Goal: Task Accomplishment & Management: Manage account settings

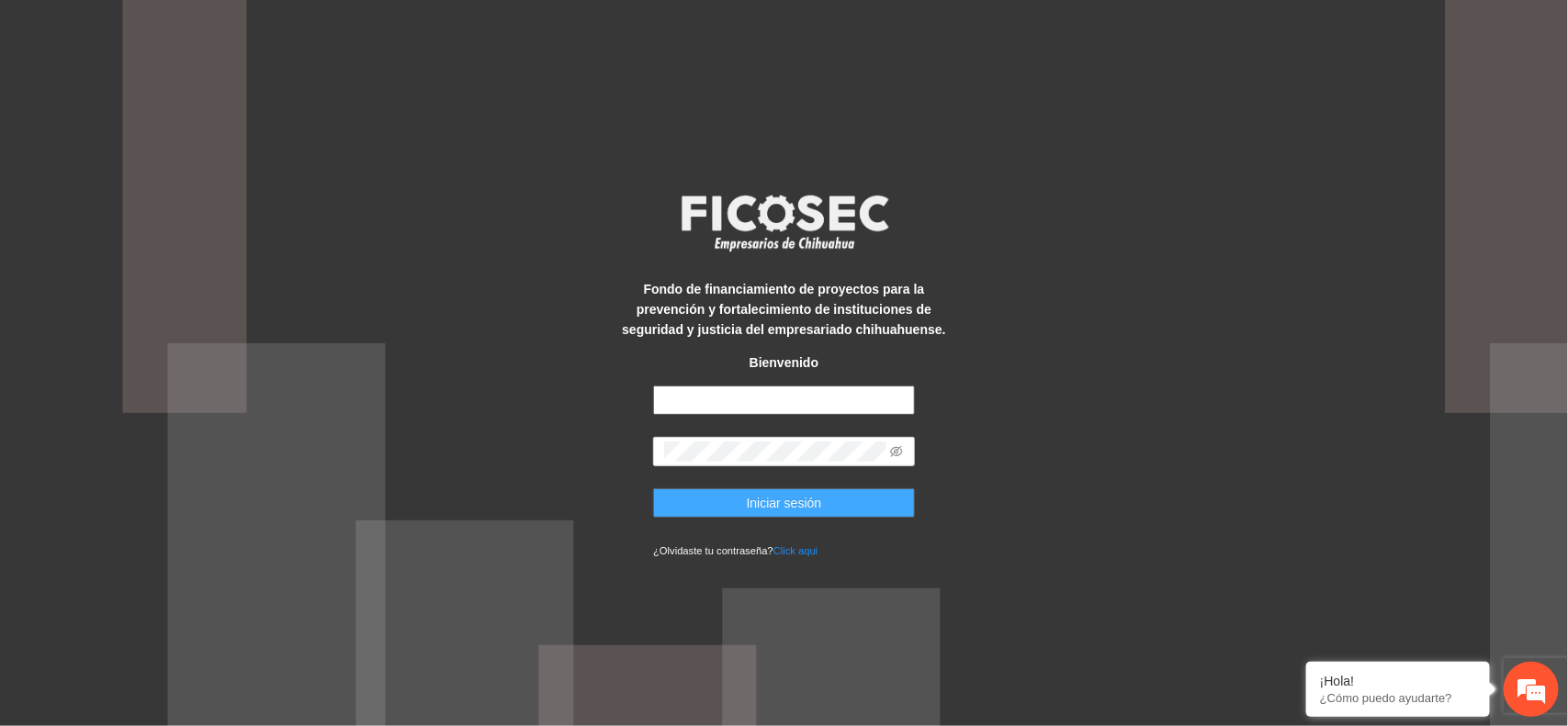
type input "**********"
click at [732, 507] on button "Iniciar sesión" at bounding box center [784, 503] width 262 height 29
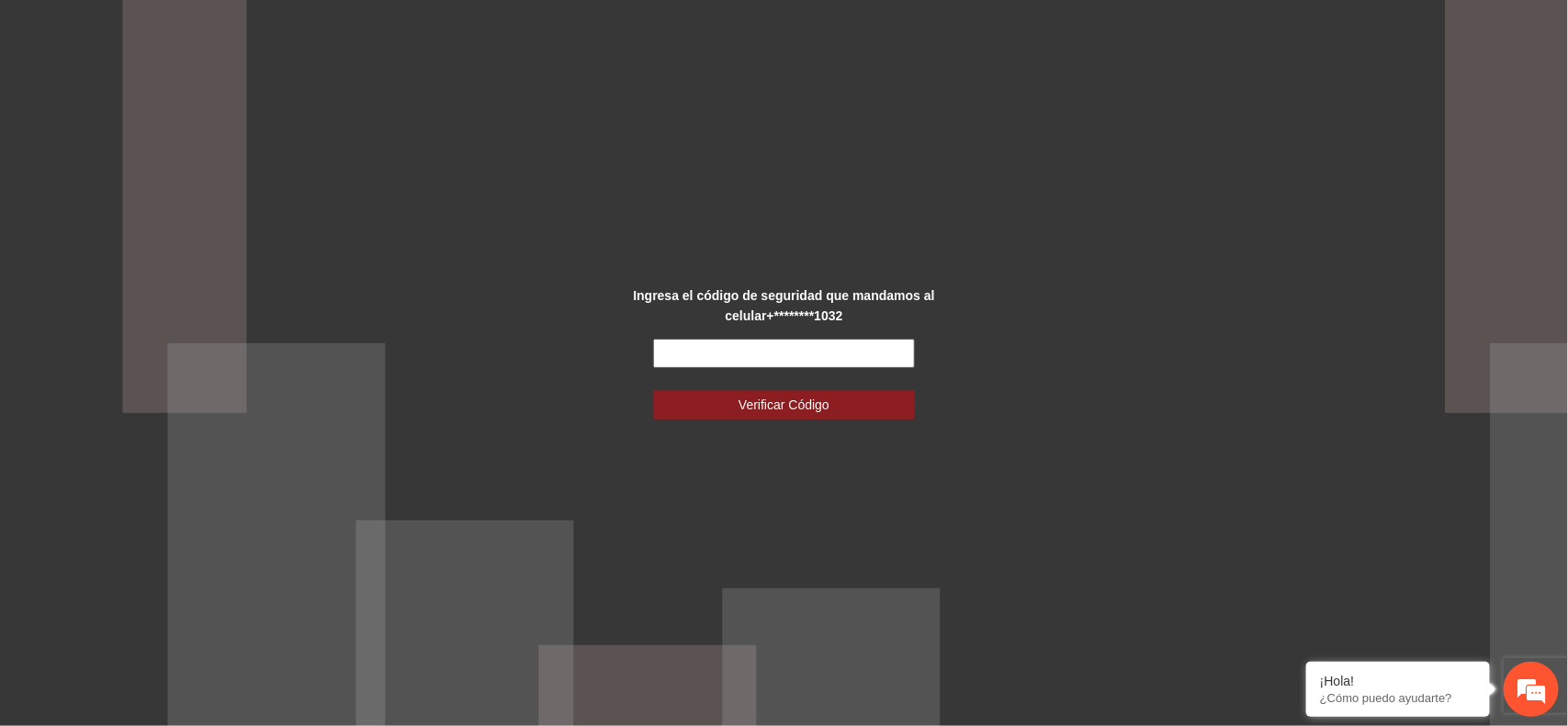
click at [668, 340] on input "text" at bounding box center [784, 354] width 262 height 29
type input "******"
click at [696, 410] on button "Verificar Código" at bounding box center [784, 405] width 262 height 29
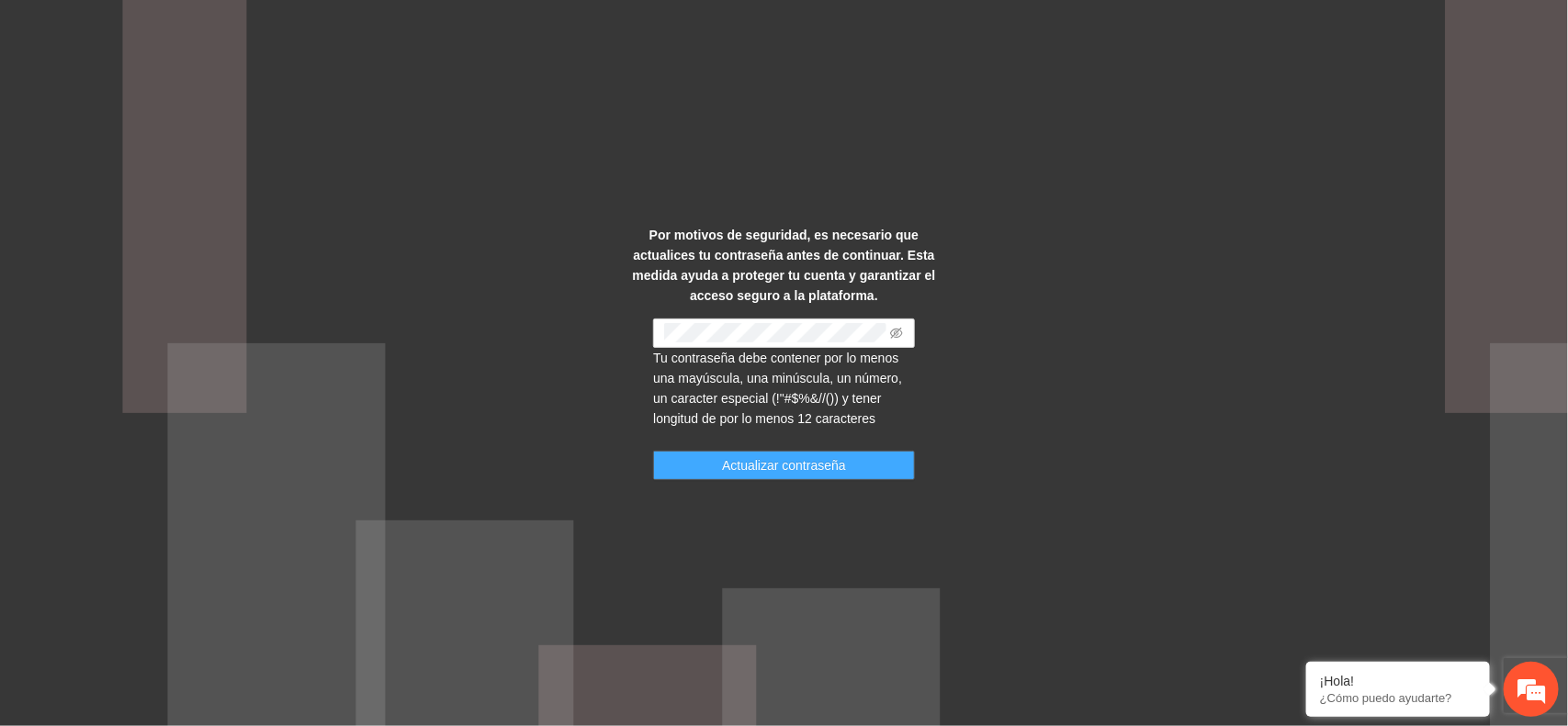
click at [817, 473] on span "Actualizar contraseña" at bounding box center [784, 465] width 124 height 20
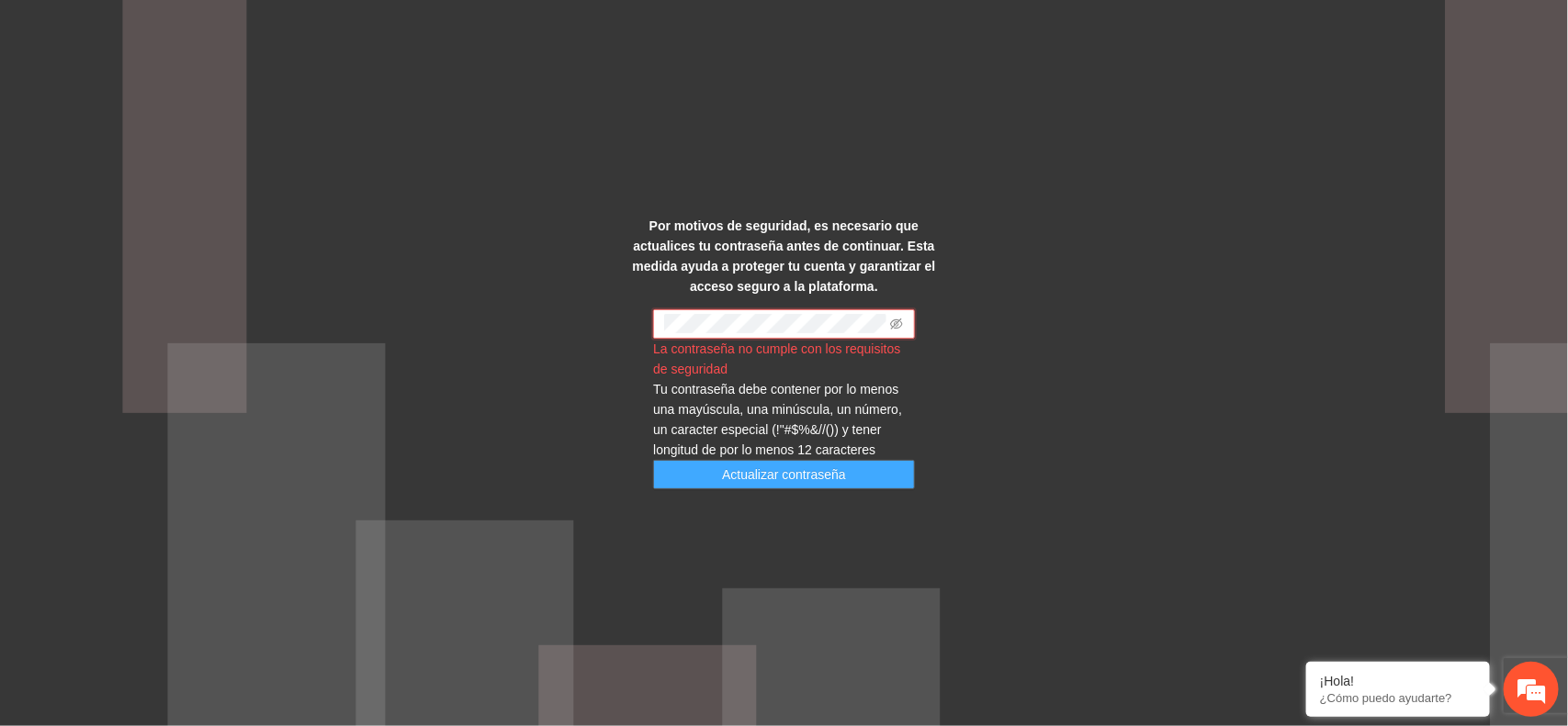
click at [722, 475] on button "Actualizar contraseña" at bounding box center [784, 475] width 262 height 29
click at [896, 323] on icon "eye-invisible" at bounding box center [896, 324] width 13 height 13
click at [654, 460] on button "Actualizar contraseña" at bounding box center [784, 475] width 262 height 29
click at [770, 476] on span "Actualizar contraseña" at bounding box center [784, 474] width 124 height 20
click at [685, 480] on button "Actualizar contraseña" at bounding box center [784, 475] width 262 height 29
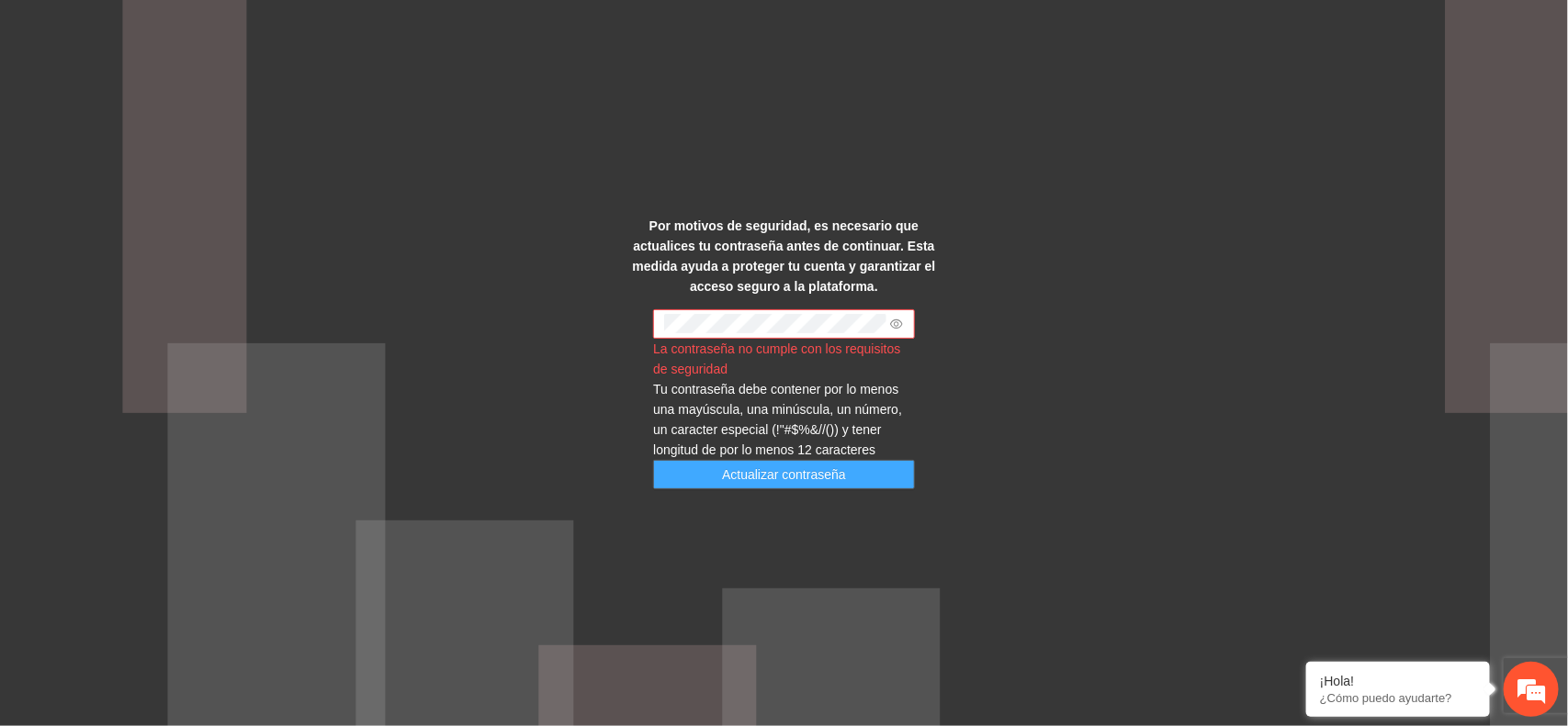
click at [710, 470] on button "Actualizar contraseña" at bounding box center [784, 475] width 262 height 29
click at [638, 331] on div "Por motivos de seguridad, es necesario que actualices tu contraseña antes de co…" at bounding box center [784, 363] width 327 height 296
click at [654, 460] on button "Actualizar contraseña" at bounding box center [784, 475] width 262 height 29
click at [813, 475] on span "Actualizar contraseña" at bounding box center [784, 474] width 124 height 20
click at [636, 322] on div "Por motivos de seguridad, es necesario que actualices tu contraseña antes de co…" at bounding box center [784, 363] width 327 height 296
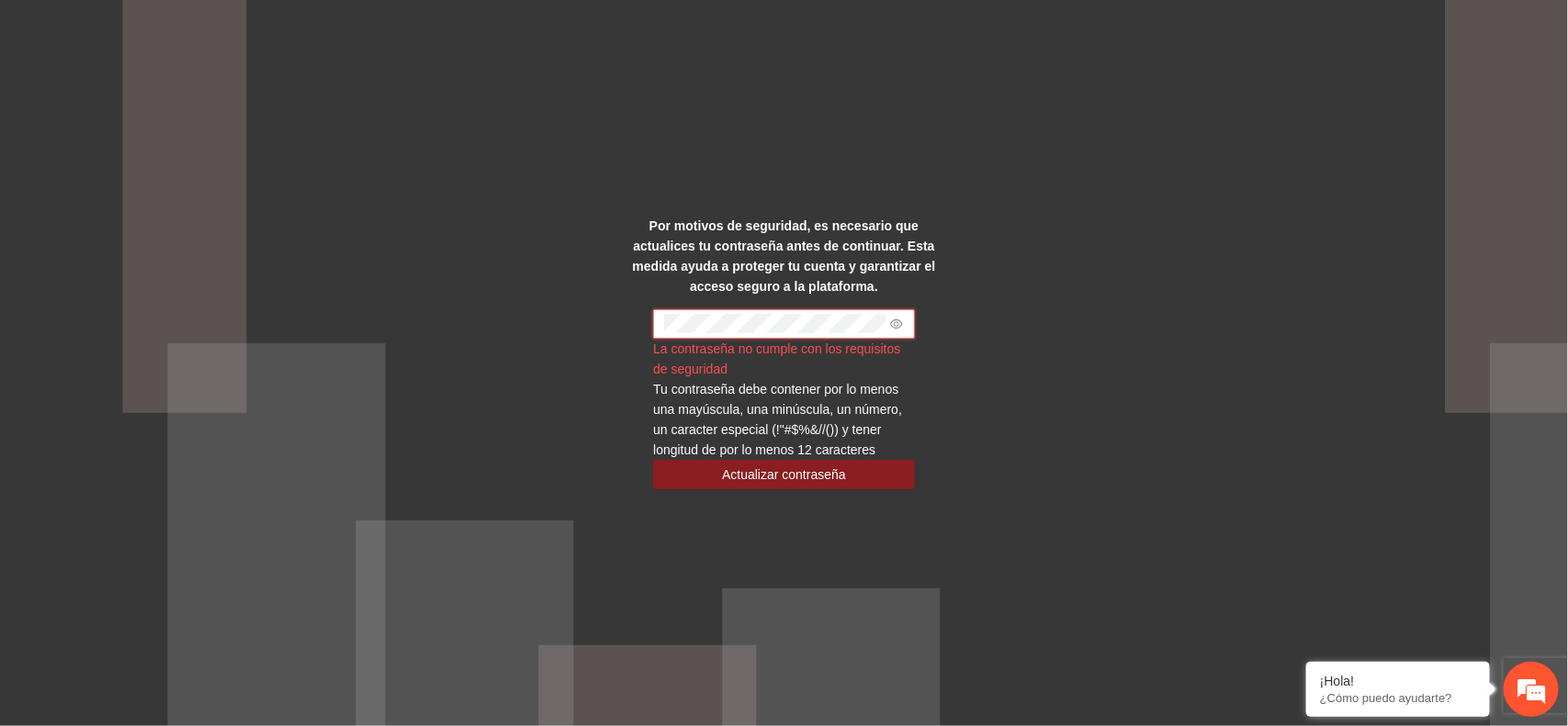
click at [582, 328] on div "Por motivos de seguridad, es necesario que actualices tu contraseña antes de co…" at bounding box center [784, 363] width 1568 height 726
